Goal: Complete application form: Complete application form

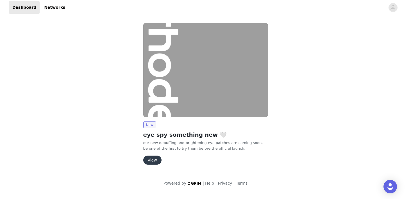
click at [149, 159] on button "View" at bounding box center [152, 159] width 18 height 9
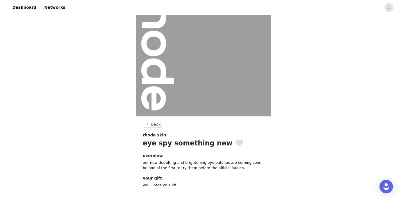
scroll to position [62, 0]
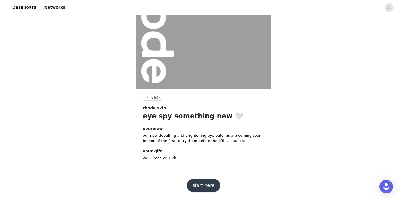
click at [204, 177] on footer "start here" at bounding box center [203, 185] width 73 height 27
click at [204, 180] on button "start here" at bounding box center [203, 184] width 33 height 13
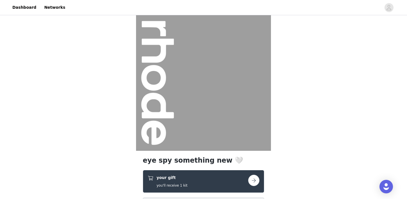
scroll to position [93, 0]
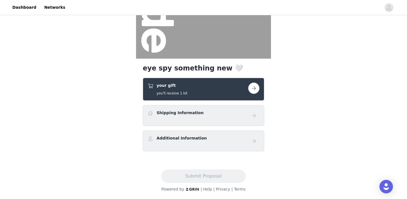
click at [216, 85] on div "your gift you'll receive 1 kit" at bounding box center [198, 88] width 101 height 13
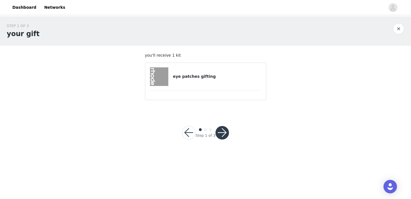
click at [195, 88] on article "eye patches gifting" at bounding box center [205, 80] width 121 height 37
click at [194, 81] on div "eye patches gifting" at bounding box center [206, 76] width 112 height 19
click at [220, 135] on button "button" at bounding box center [222, 132] width 13 height 13
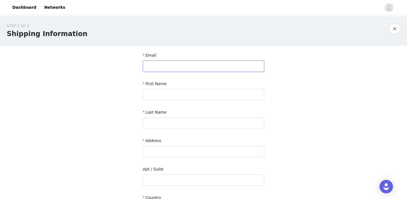
click at [167, 66] on input "text" at bounding box center [203, 65] width 121 height 11
type input "[PERSON_NAME][EMAIL_ADDRESS][DOMAIN_NAME]"
type input "[PERSON_NAME]"
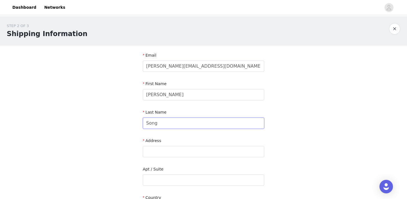
type input "Song"
paste input "[STREET_ADDRESS]"
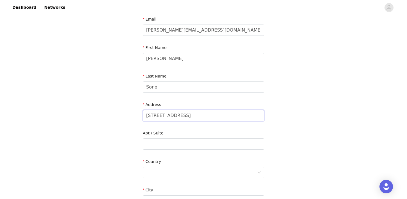
scroll to position [39, 0]
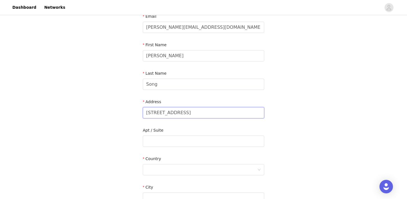
drag, startPoint x: 202, startPoint y: 113, endPoint x: 258, endPoint y: 114, distance: 55.4
click at [258, 114] on input "[STREET_ADDRESS]" at bounding box center [203, 112] width 121 height 11
type input "[STREET_ADDRESS]"
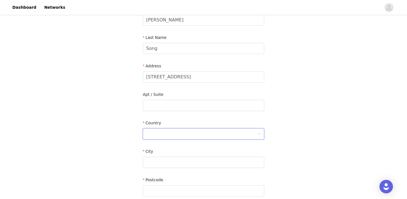
scroll to position [76, 0]
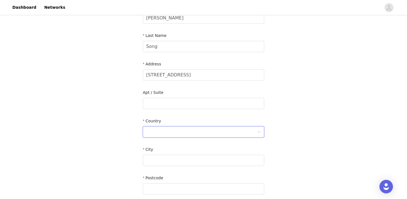
click at [173, 132] on div at bounding box center [201, 131] width 111 height 11
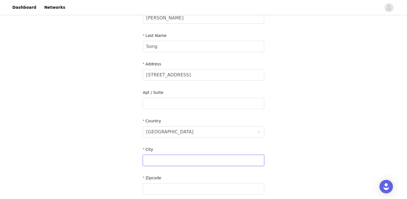
paste input "[GEOGRAPHIC_DATA]"
drag, startPoint x: 169, startPoint y: 160, endPoint x: 205, endPoint y: 160, distance: 35.4
click at [205, 160] on input "[GEOGRAPHIC_DATA]" at bounding box center [203, 159] width 121 height 11
type input "[GEOGRAPHIC_DATA]"
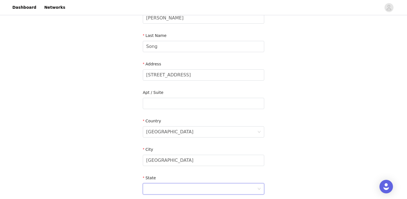
scroll to position [176, 0]
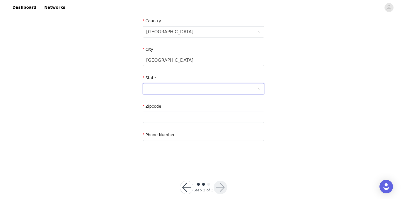
click at [168, 91] on div at bounding box center [201, 88] width 111 height 11
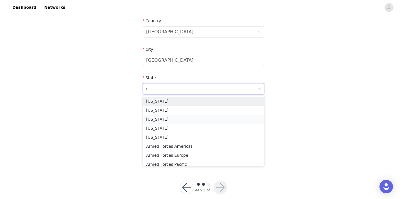
type input "ca"
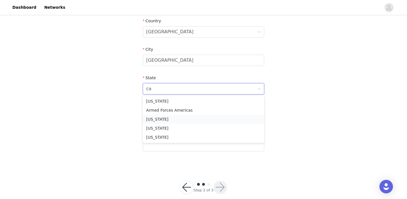
click at [162, 123] on li "[US_STATE]" at bounding box center [203, 118] width 121 height 9
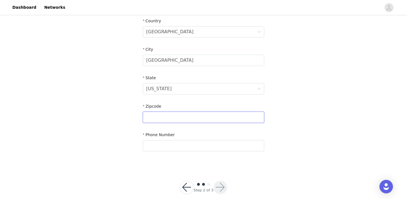
click at [161, 122] on input "text" at bounding box center [203, 116] width 121 height 11
paste input "CA 90094"
drag, startPoint x: 156, startPoint y: 117, endPoint x: 129, endPoint y: 115, distance: 26.2
click at [129, 115] on div "STEP 2 OF 3 Shipping Information Email [PERSON_NAME][EMAIL_ADDRESS][DOMAIN_NAME…" at bounding box center [203, 3] width 407 height 327
type input "90094"
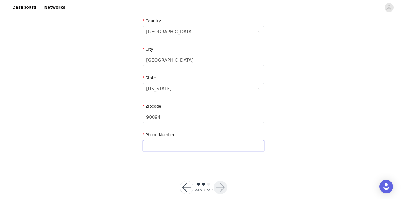
paste input "[PHONE_NUMBER]"
type input "[PHONE_NUMBER]"
click at [217, 188] on button "button" at bounding box center [220, 186] width 13 height 13
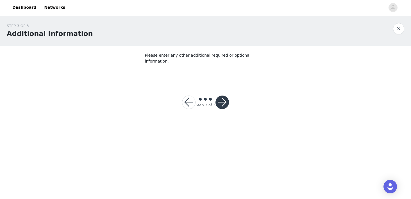
click at [224, 95] on button "button" at bounding box center [222, 101] width 13 height 13
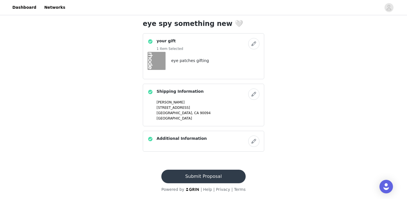
click at [216, 176] on button "Submit Proposal" at bounding box center [203, 175] width 84 height 13
